Goal: Information Seeking & Learning: Learn about a topic

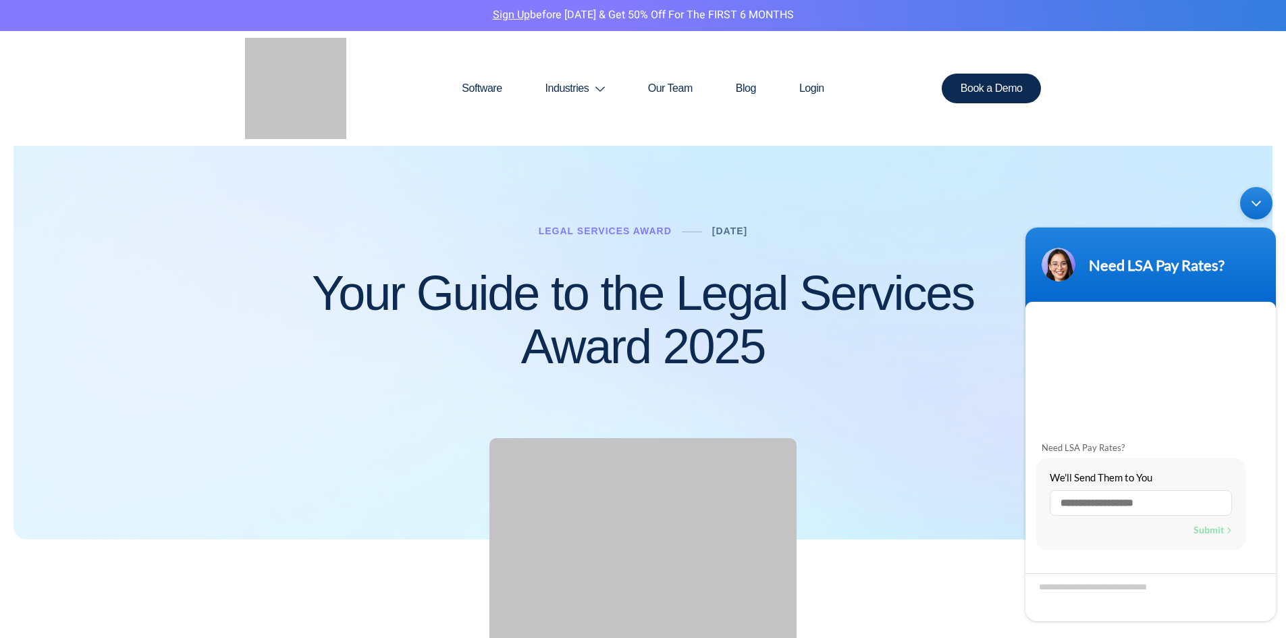
click at [1258, 202] on div "Minimize live chat window" at bounding box center [1256, 203] width 32 height 32
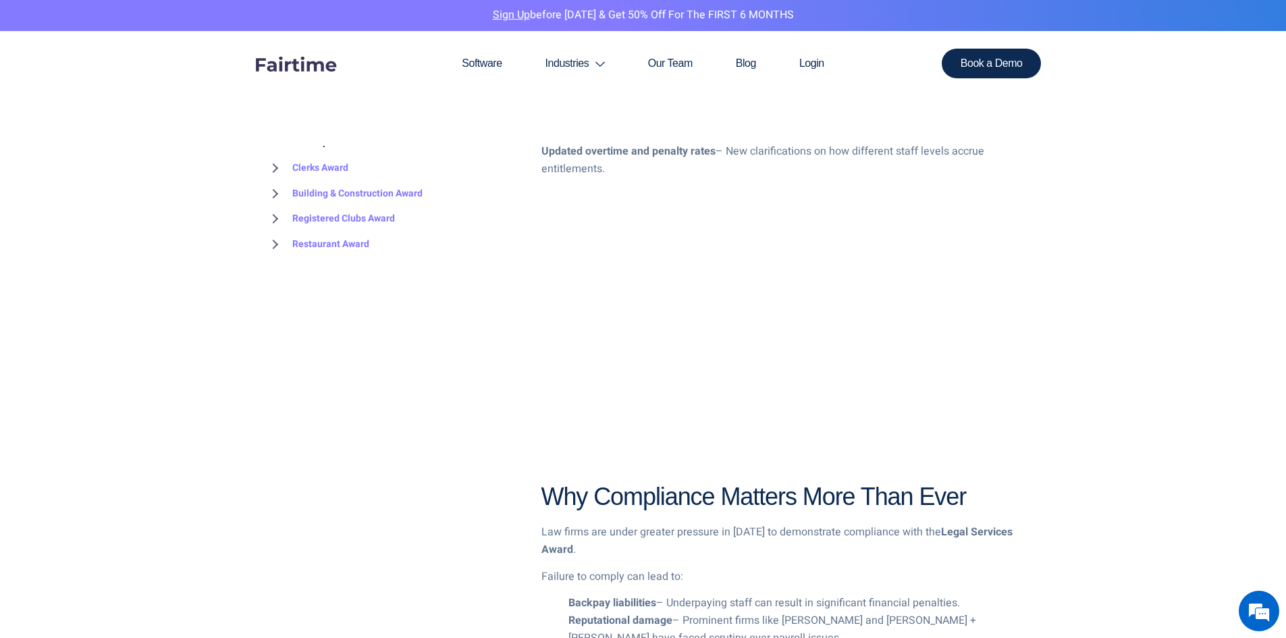
scroll to position [540, 0]
